Goal: Check status: Check status

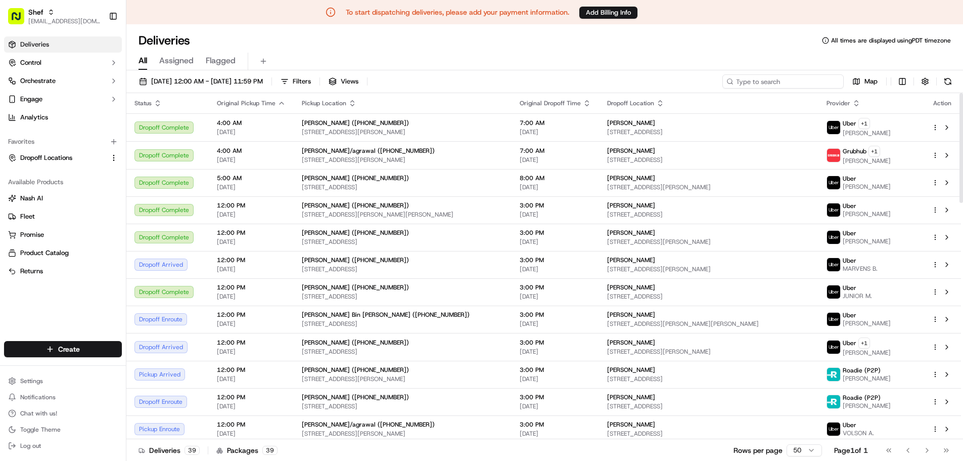
click at [836, 78] on input at bounding box center [782, 81] width 121 height 14
paste input "kA9wVyCARRB"
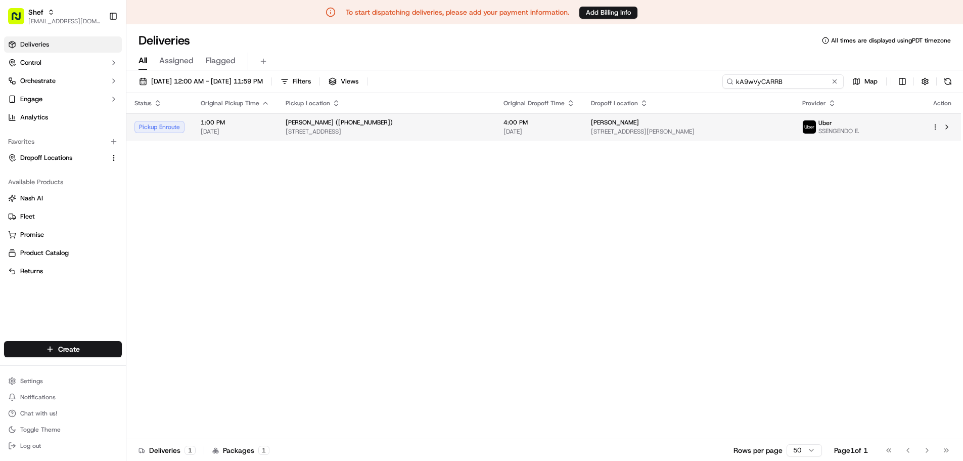
type input "kA9wVyCARRB"
click at [575, 131] on span "[DATE]" at bounding box center [538, 131] width 71 height 8
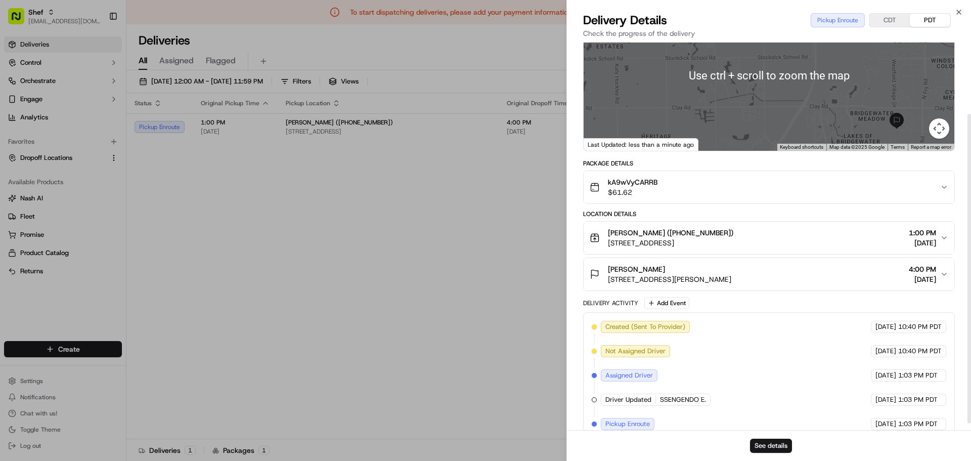
scroll to position [97, 0]
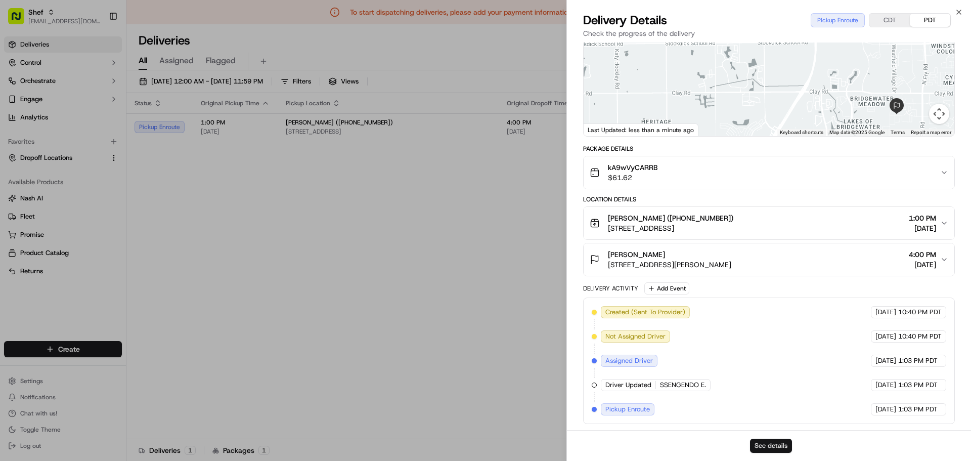
click at [772, 444] on button "See details" at bounding box center [771, 445] width 42 height 14
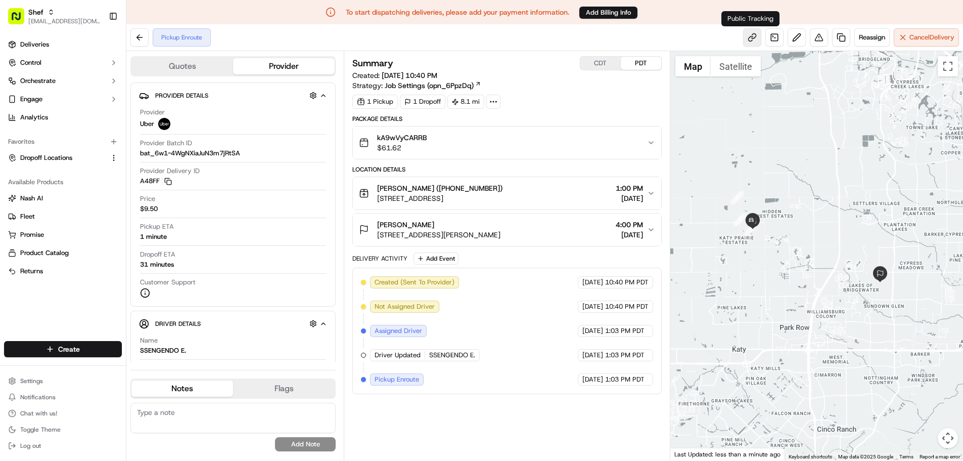
click at [752, 38] on link at bounding box center [752, 37] width 18 height 18
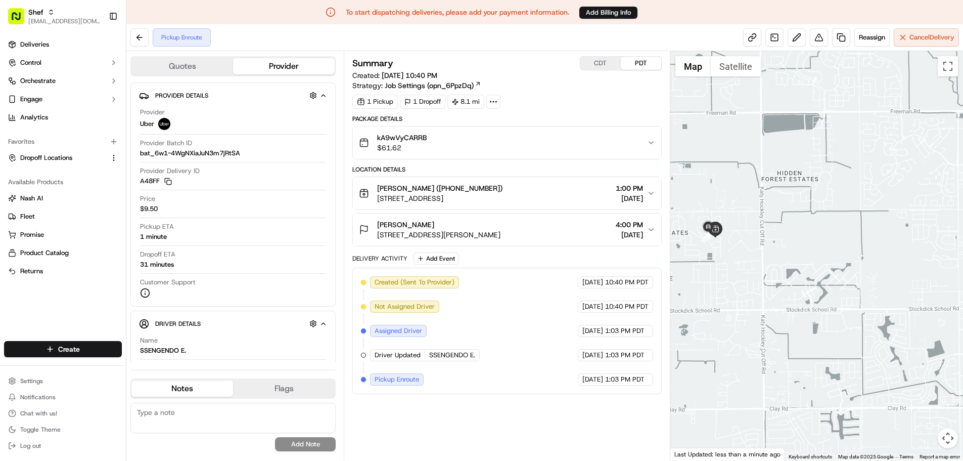
drag, startPoint x: 718, startPoint y: 220, endPoint x: 764, endPoint y: 212, distance: 46.2
click at [764, 212] on div at bounding box center [816, 255] width 293 height 409
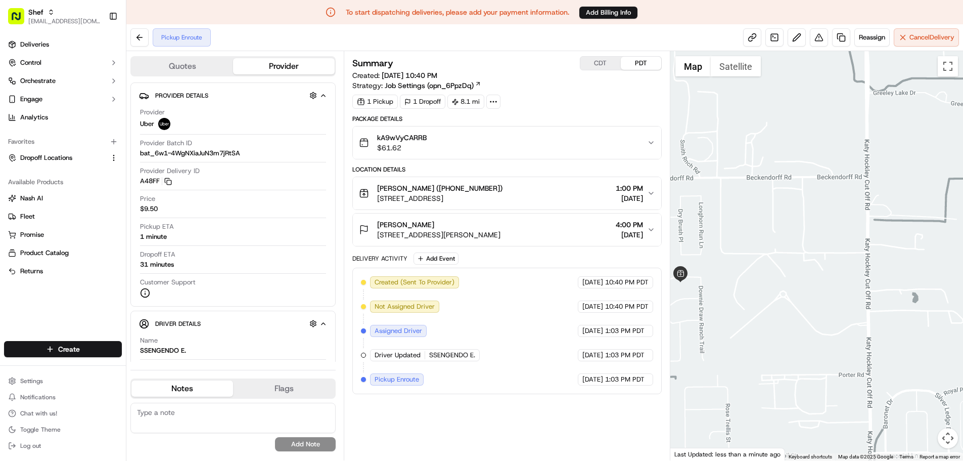
drag, startPoint x: 738, startPoint y: 222, endPoint x: 849, endPoint y: 202, distance: 113.0
click at [849, 202] on div at bounding box center [816, 255] width 293 height 409
